Goal: Task Accomplishment & Management: Manage account settings

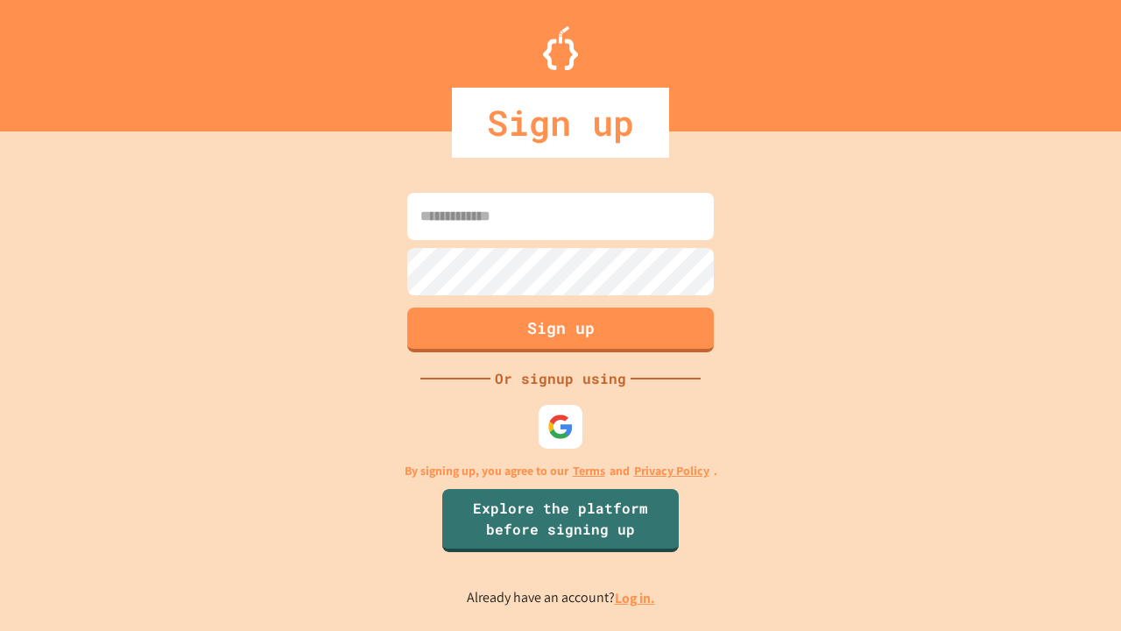
click at [636, 597] on link "Log in." at bounding box center [635, 598] width 40 height 18
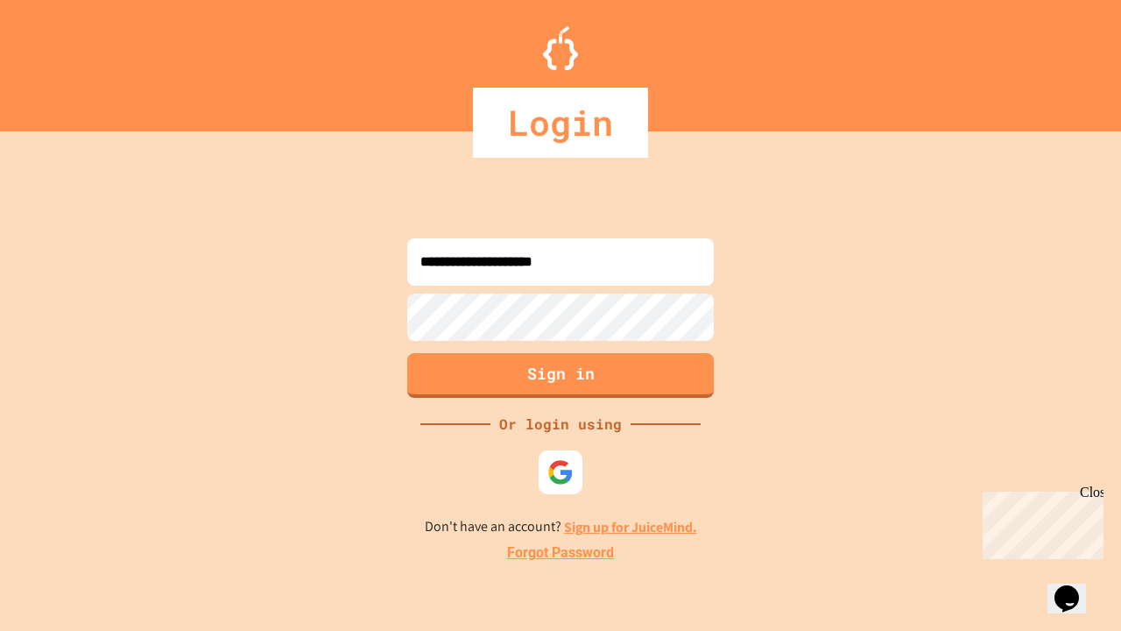
type input "**********"
